Goal: Communication & Community: Answer question/provide support

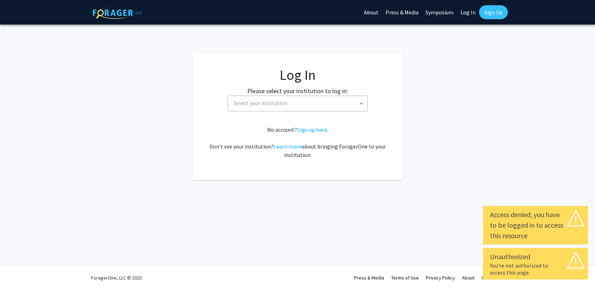
click at [284, 103] on span "Select your institution" at bounding box center [260, 102] width 54 height 7
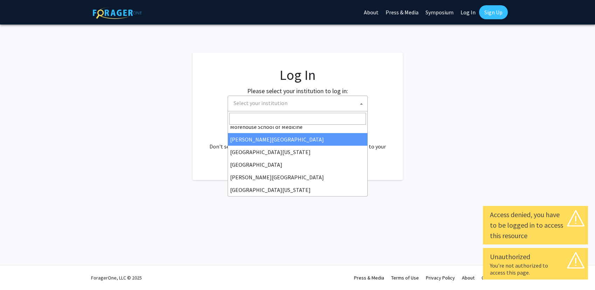
scroll to position [245, 0]
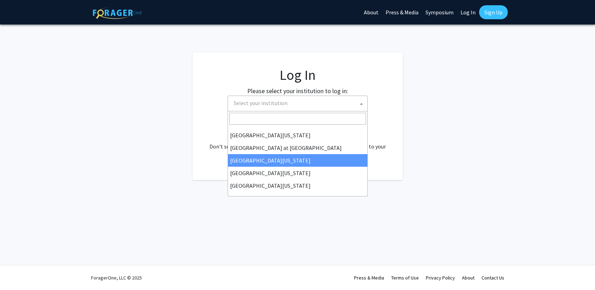
select select "13"
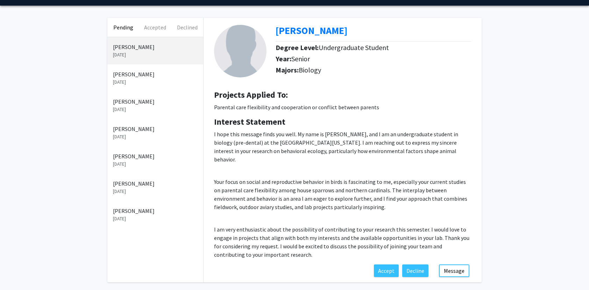
scroll to position [40, 0]
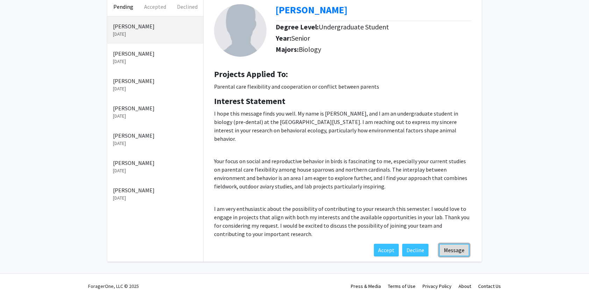
click at [457, 244] on button "Message" at bounding box center [454, 250] width 30 height 13
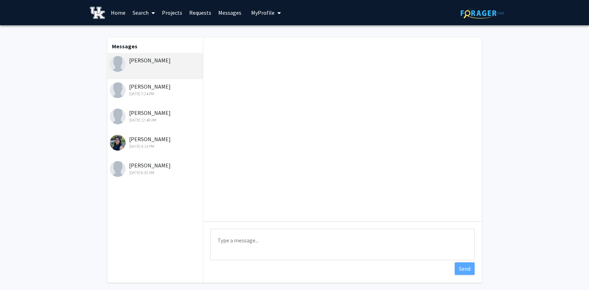
click at [250, 243] on textarea "Type a message" at bounding box center [342, 245] width 265 height 32
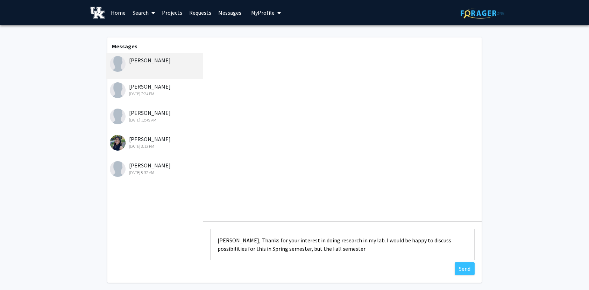
click at [272, 250] on textarea "[PERSON_NAME], Thanks for your interest in doing research in my lab. I would be…" at bounding box center [342, 245] width 265 height 32
click at [337, 251] on textarea "[PERSON_NAME], Thanks for your interest in doing research in my lab. I would be…" at bounding box center [342, 245] width 265 height 32
click at [270, 256] on textarea "[PERSON_NAME], Thanks for your interest in doing research in my lab. I would be…" at bounding box center [342, 245] width 265 height 32
click at [309, 254] on textarea "[PERSON_NAME], Thanks for your interest in doing research in my lab. I would be…" at bounding box center [342, 245] width 265 height 32
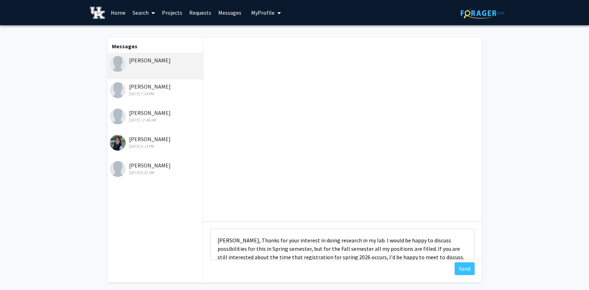
scroll to position [34, 0]
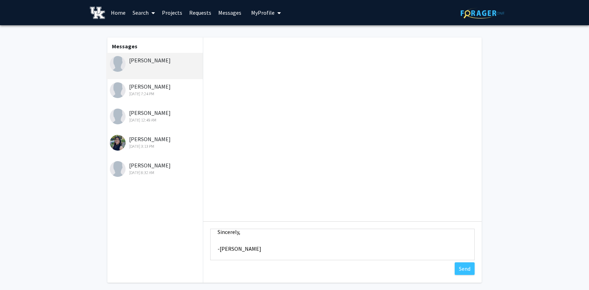
drag, startPoint x: 330, startPoint y: 258, endPoint x: 357, endPoint y: 252, distance: 27.5
click at [357, 252] on textarea "[PERSON_NAME], Thanks for your interest in doing research in my lab. I would be…" at bounding box center [342, 245] width 265 height 32
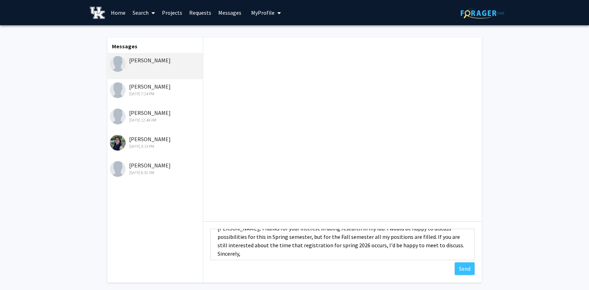
scroll to position [0, 0]
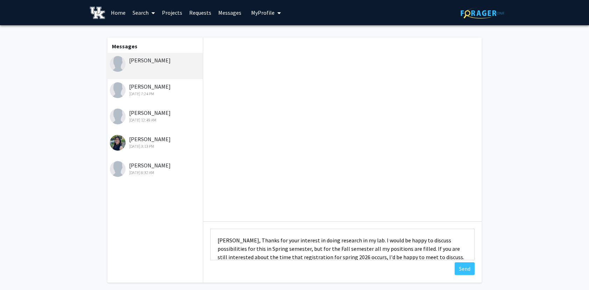
click at [342, 256] on textarea "[PERSON_NAME], Thanks for your interest in doing research in my lab. I would be…" at bounding box center [342, 245] width 265 height 32
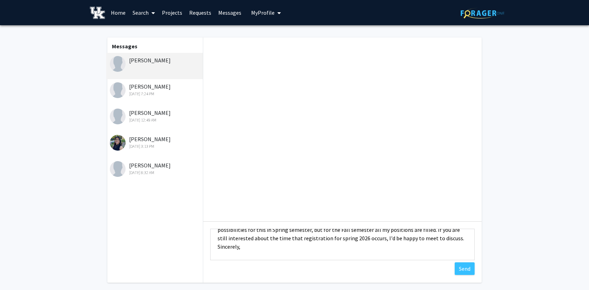
drag, startPoint x: 330, startPoint y: 258, endPoint x: 358, endPoint y: 235, distance: 35.6
click at [358, 235] on textarea "[PERSON_NAME], Thanks for your interest in doing research in my lab. I would be…" at bounding box center [342, 245] width 265 height 32
click at [448, 237] on textarea "[PERSON_NAME], Thanks for your interest in doing research in my lab. I would be…" at bounding box center [342, 245] width 265 height 32
type textarea "[PERSON_NAME], Thanks for your interest in doing research in my lab. I would be…"
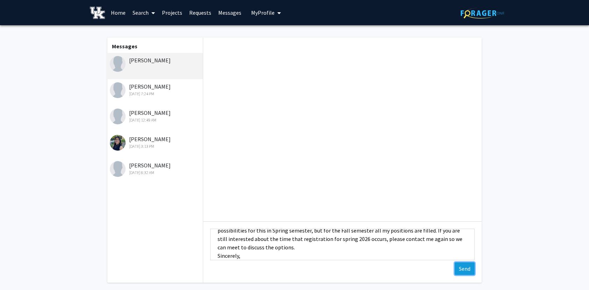
click at [468, 269] on button "Send" at bounding box center [465, 268] width 20 height 13
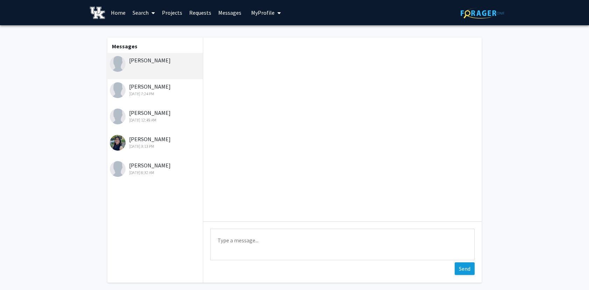
scroll to position [0, 0]
